Goal: Contribute content: Add original content to the website for others to see

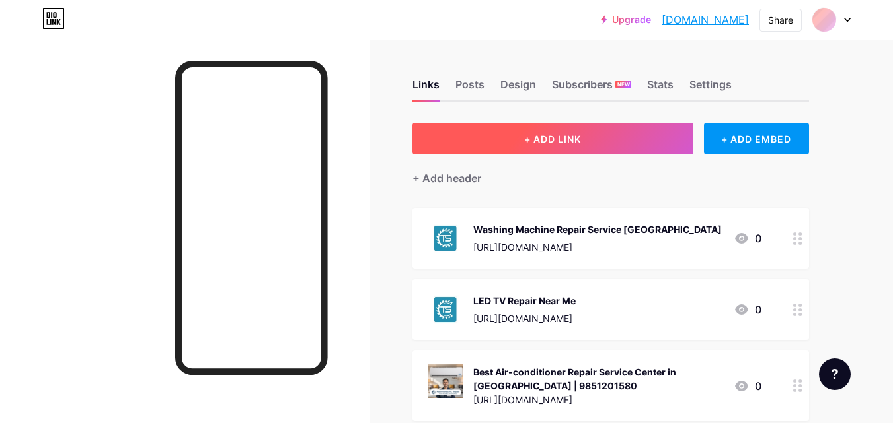
click at [599, 137] on button "+ ADD LINK" at bounding box center [552, 139] width 281 height 32
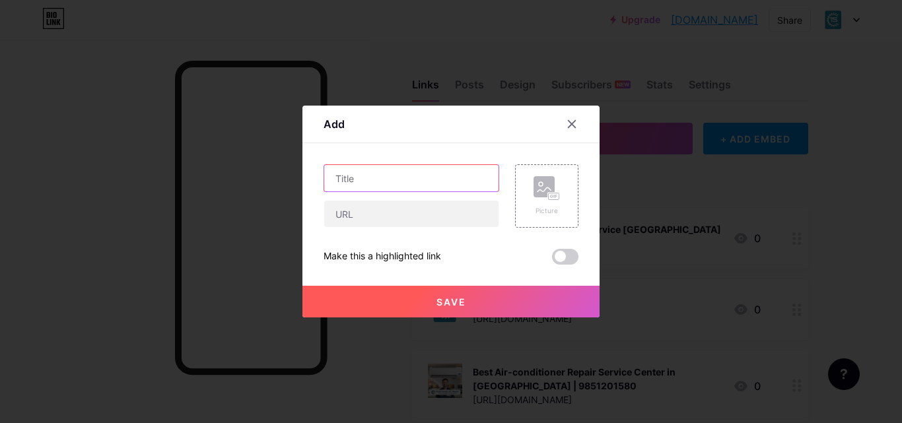
click at [439, 173] on input "text" at bounding box center [411, 178] width 174 height 26
paste input "Professional LED-LCD TV Repair Services for Large Screens in [GEOGRAPHIC_DATA]"
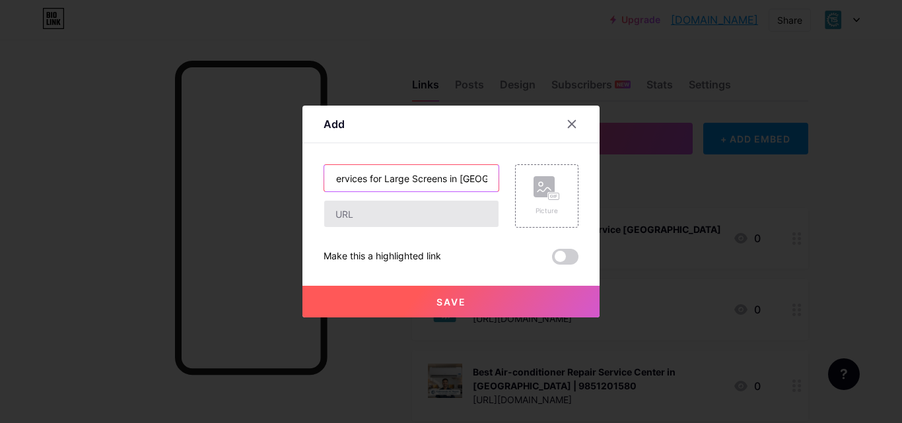
type input "Professional LED-LCD TV Repair Services for Large Screens in [GEOGRAPHIC_DATA]"
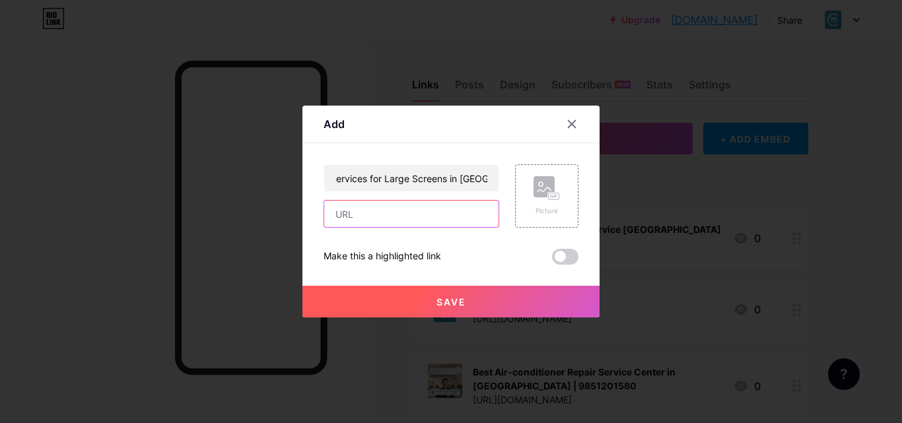
scroll to position [0, 0]
click at [392, 212] on input "text" at bounding box center [411, 214] width 174 height 26
paste input "[URL][DOMAIN_NAME]"
type input "[URL][DOMAIN_NAME]"
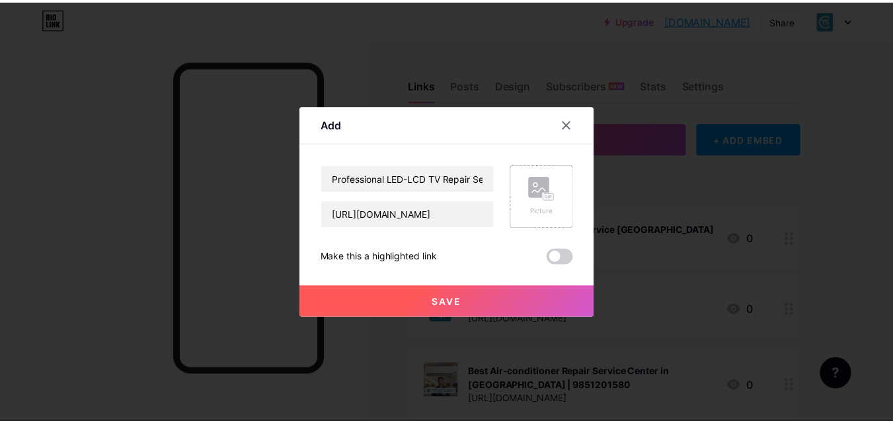
scroll to position [0, 0]
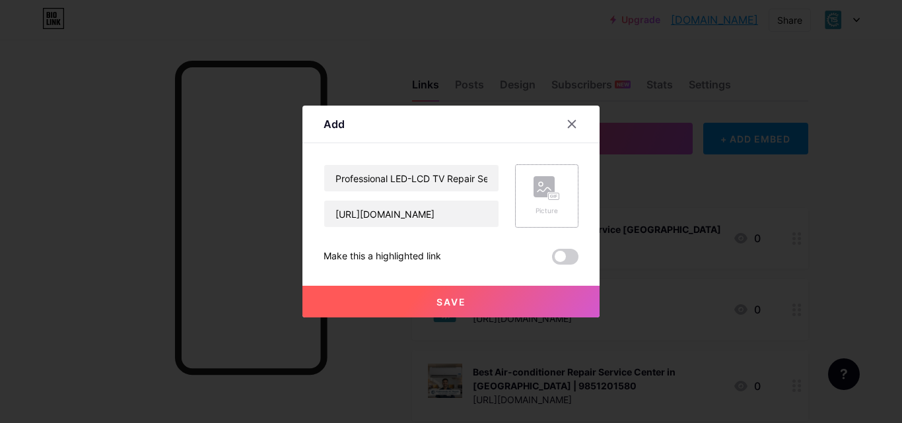
click at [542, 191] on rect at bounding box center [544, 186] width 21 height 21
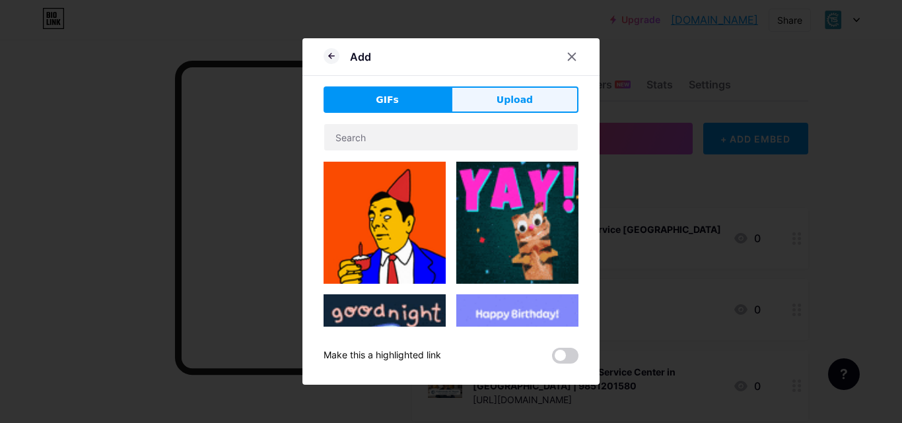
click at [512, 105] on span "Upload" at bounding box center [515, 100] width 36 height 14
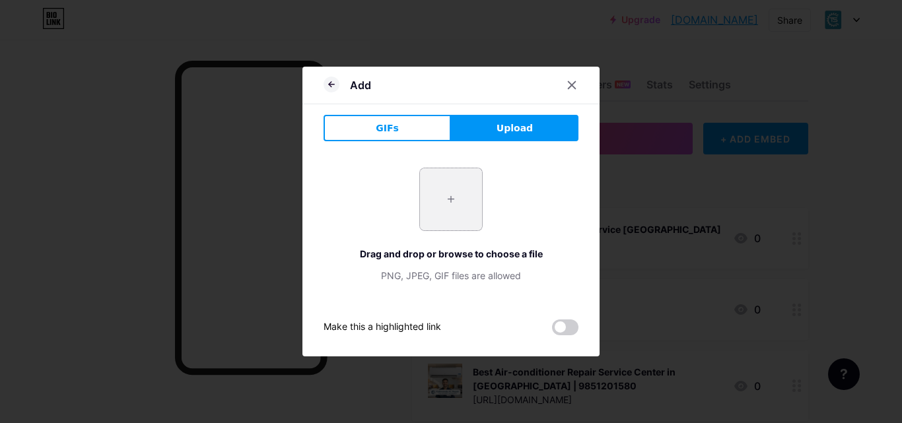
click at [443, 209] on input "file" at bounding box center [451, 199] width 62 height 62
type input "C:\fakepath\LED Tv above 3I repair.png"
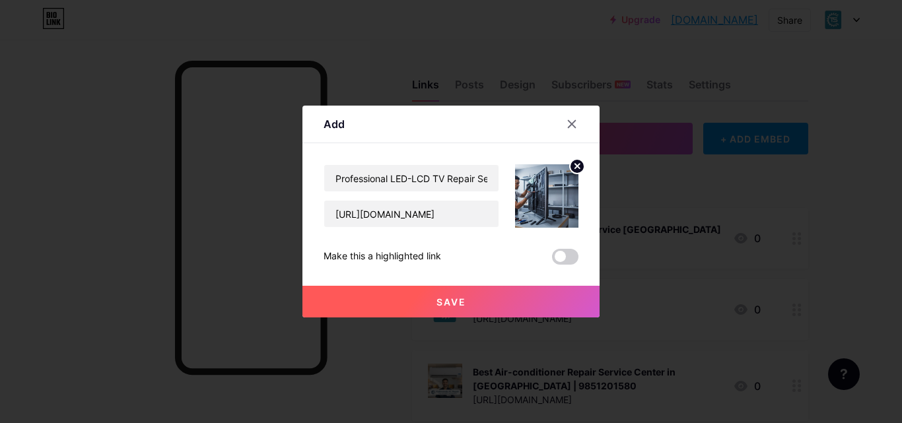
click at [560, 258] on span at bounding box center [565, 257] width 26 height 16
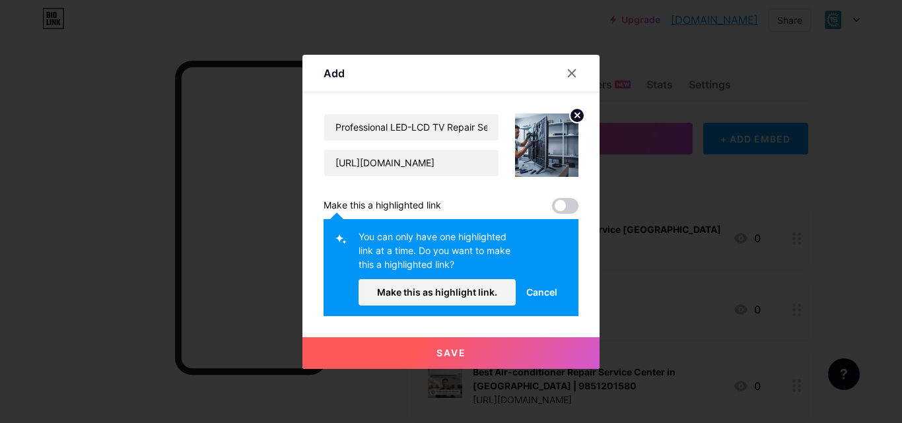
click at [559, 202] on span at bounding box center [565, 206] width 26 height 16
click at [455, 352] on span "Save" at bounding box center [452, 353] width 30 height 11
